Goal: Information Seeking & Learning: Learn about a topic

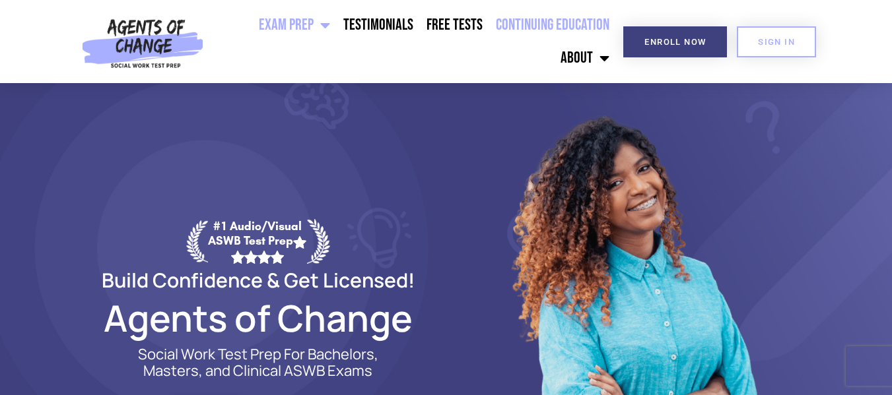
click at [532, 25] on link "Continuing Education" at bounding box center [552, 25] width 127 height 33
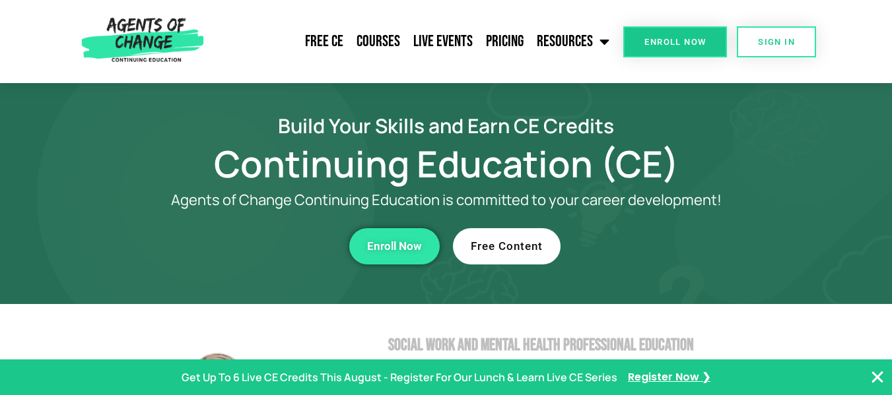
click at [478, 244] on span "Free Content" at bounding box center [507, 246] width 72 height 11
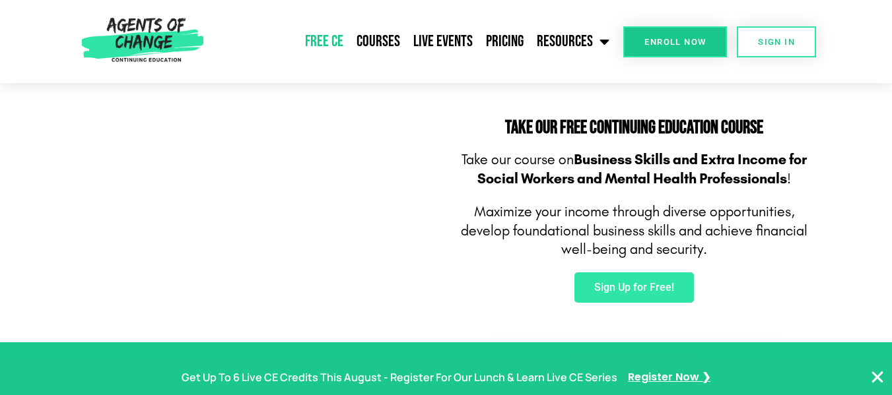
scroll to position [792, 0]
